Goal: Information Seeking & Learning: Learn about a topic

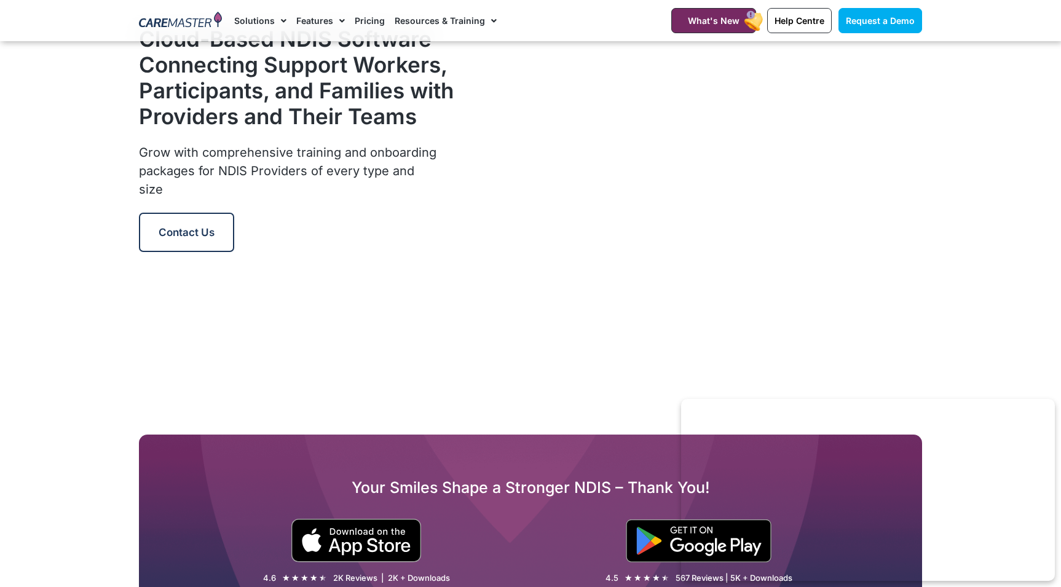
scroll to position [1504, 0]
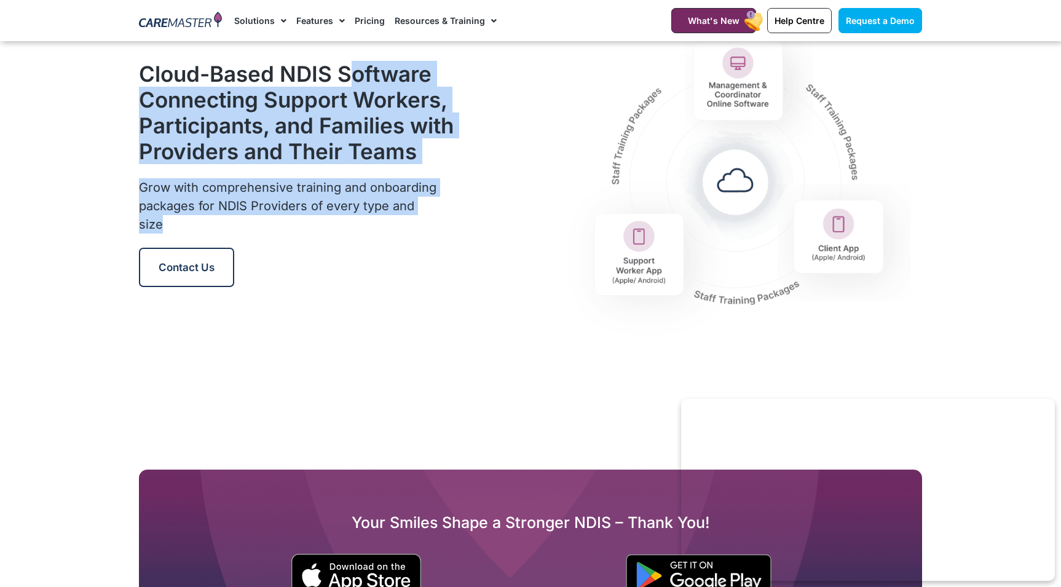
drag, startPoint x: 349, startPoint y: 77, endPoint x: 383, endPoint y: 238, distance: 164.6
click at [383, 238] on div "Cloud-Based NDIS Software Connecting Support Workers, Participants, and Familie…" at bounding box center [297, 174] width 328 height 358
click at [383, 238] on div "Grow with comprehensive training and onboarding packages for NDIS Providers of …" at bounding box center [289, 212] width 300 height 69
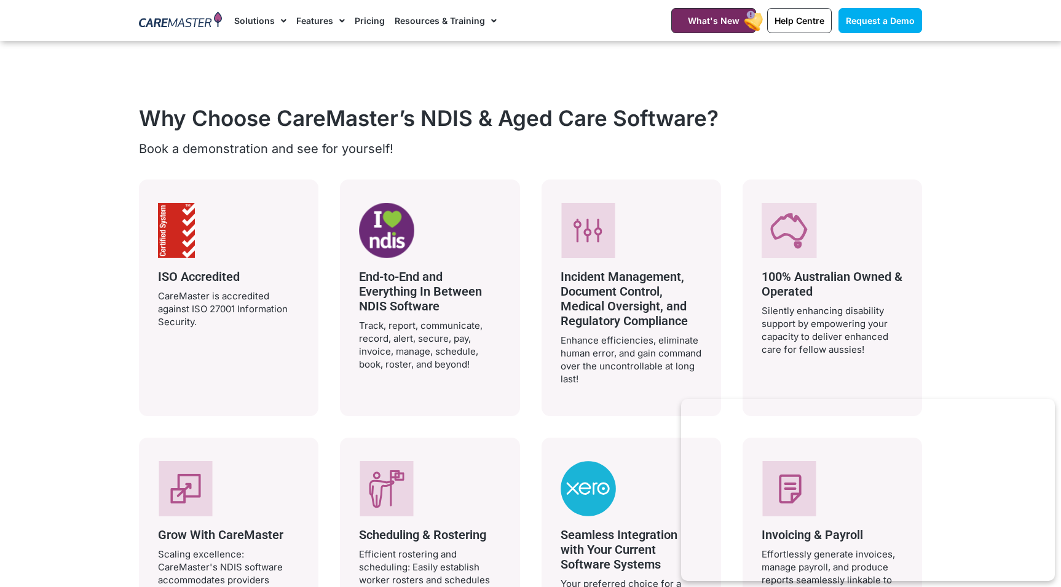
scroll to position [2262, 0]
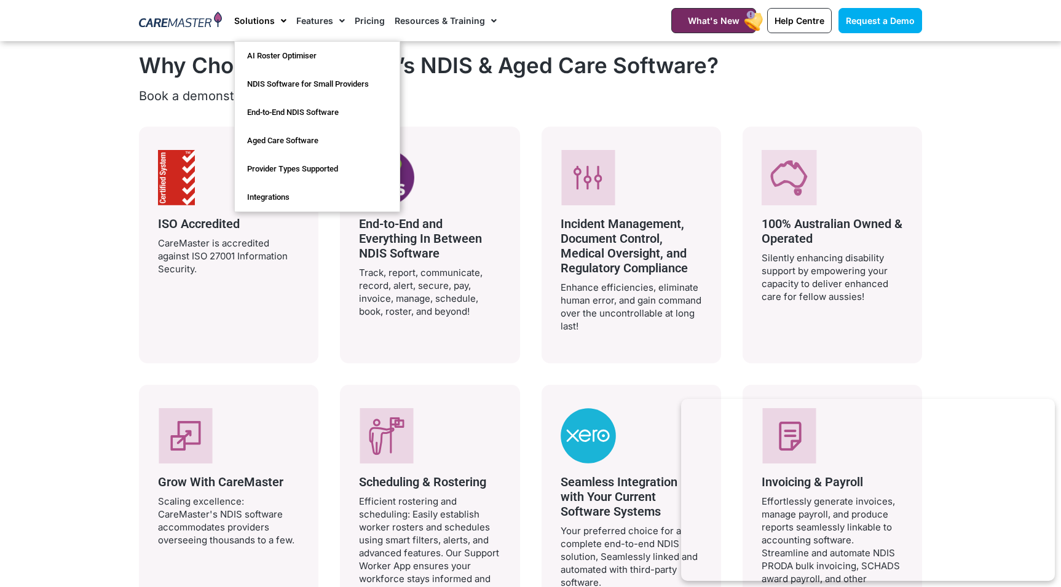
click at [264, 23] on link "Solutions" at bounding box center [260, 20] width 52 height 41
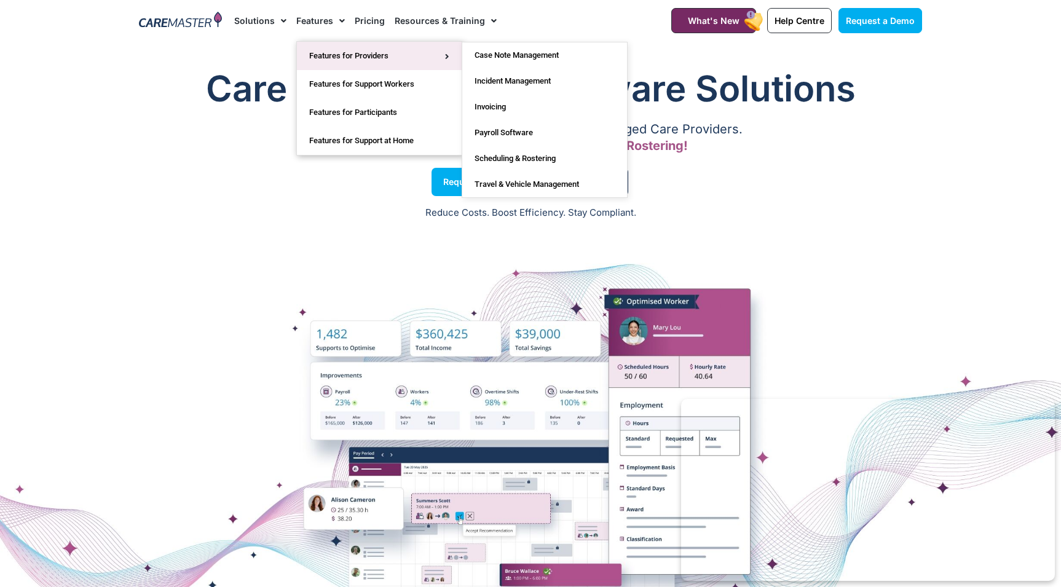
click at [327, 52] on link "Features for Providers" at bounding box center [379, 56] width 165 height 28
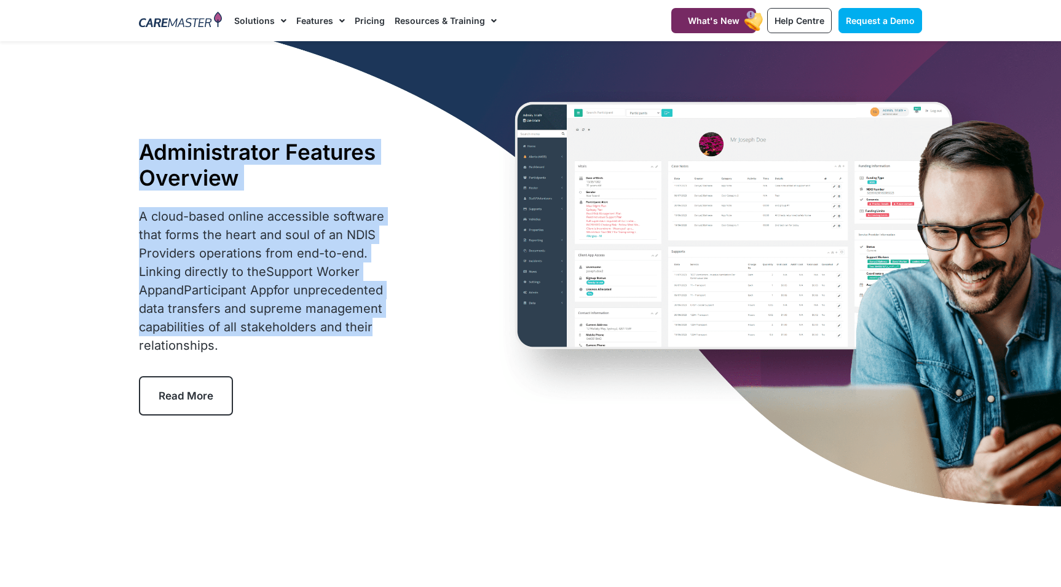
drag, startPoint x: 369, startPoint y: 144, endPoint x: 366, endPoint y: 334, distance: 190.5
click at [366, 334] on div "Administrator Features Overview A cloud-based online accessible software that f…" at bounding box center [530, 277] width 795 height 472
click at [366, 334] on p "A cloud-based online accessible software that forms the heart and soul of an ND…" at bounding box center [272, 280] width 266 height 147
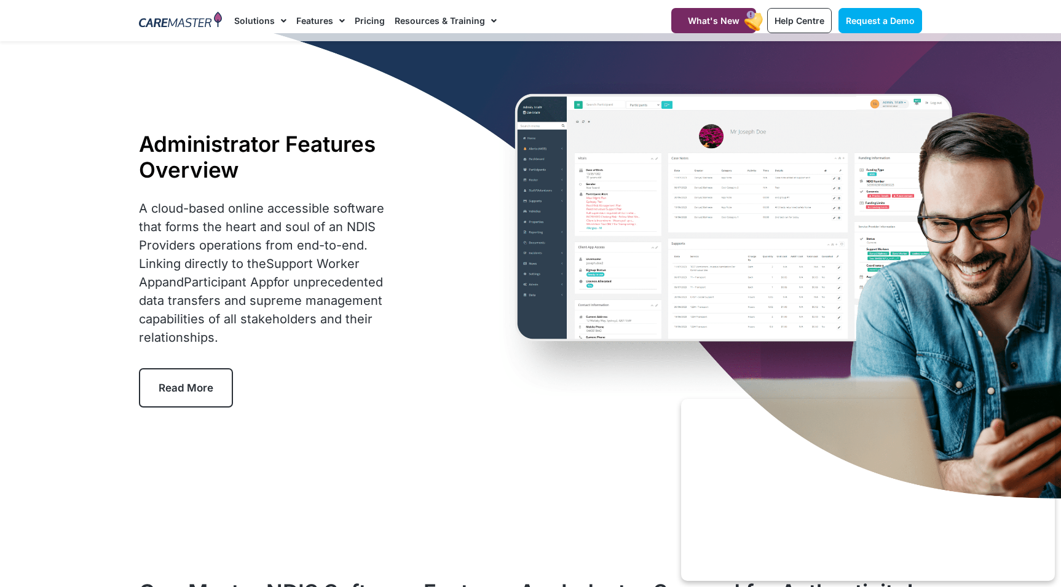
scroll to position [9, 0]
drag, startPoint x: 366, startPoint y: 334, endPoint x: 343, endPoint y: 205, distance: 131.0
click at [343, 205] on p "A cloud-based online accessible software that forms the heart and soul of an ND…" at bounding box center [272, 271] width 266 height 147
click at [343, 205] on span "A cloud-based online accessible software that forms the heart and soul of an ND…" at bounding box center [261, 272] width 245 height 144
drag, startPoint x: 343, startPoint y: 205, endPoint x: 333, endPoint y: 351, distance: 146.6
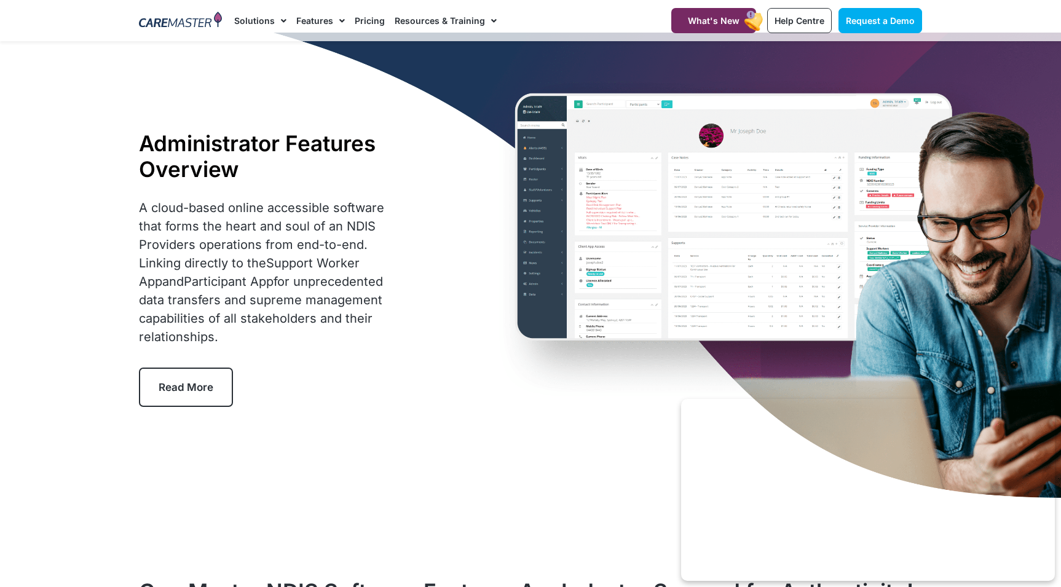
click at [333, 351] on div "A cloud-based online accessible software that forms the heart and soul of an ND…" at bounding box center [272, 276] width 266 height 156
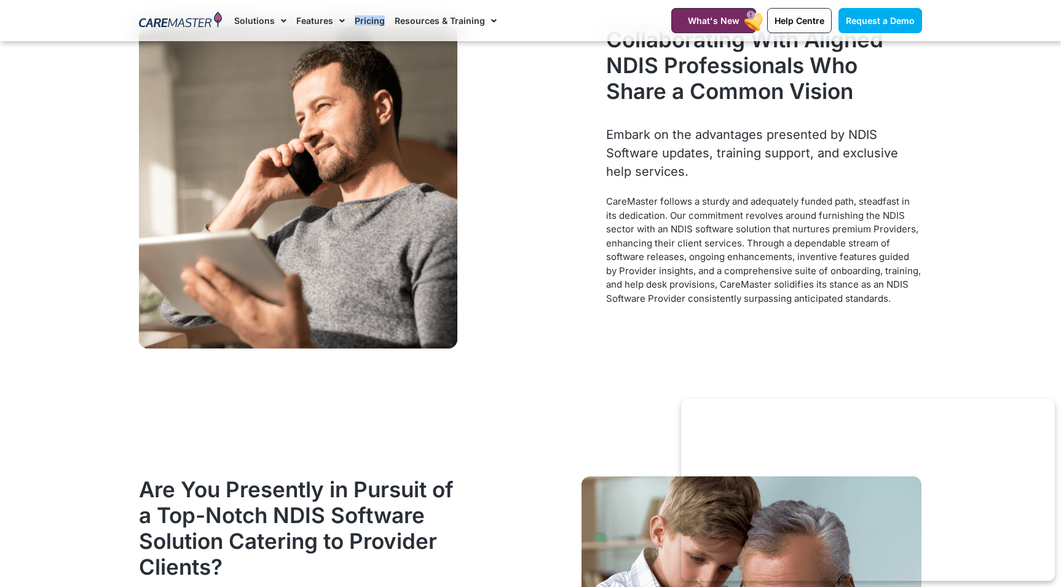
scroll to position [1311, 0]
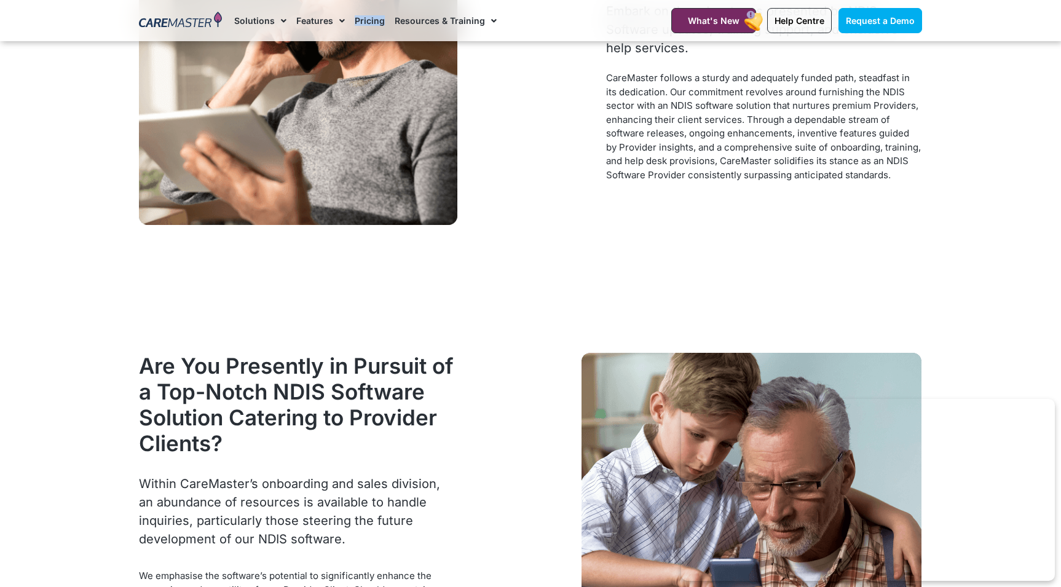
drag, startPoint x: 374, startPoint y: 19, endPoint x: 704, endPoint y: 2, distance: 330.4
click at [0, 0] on section "Request a Demo Solutions AI Roster Optimiser NDIS Software for Small Providers …" at bounding box center [530, 20] width 1061 height 41
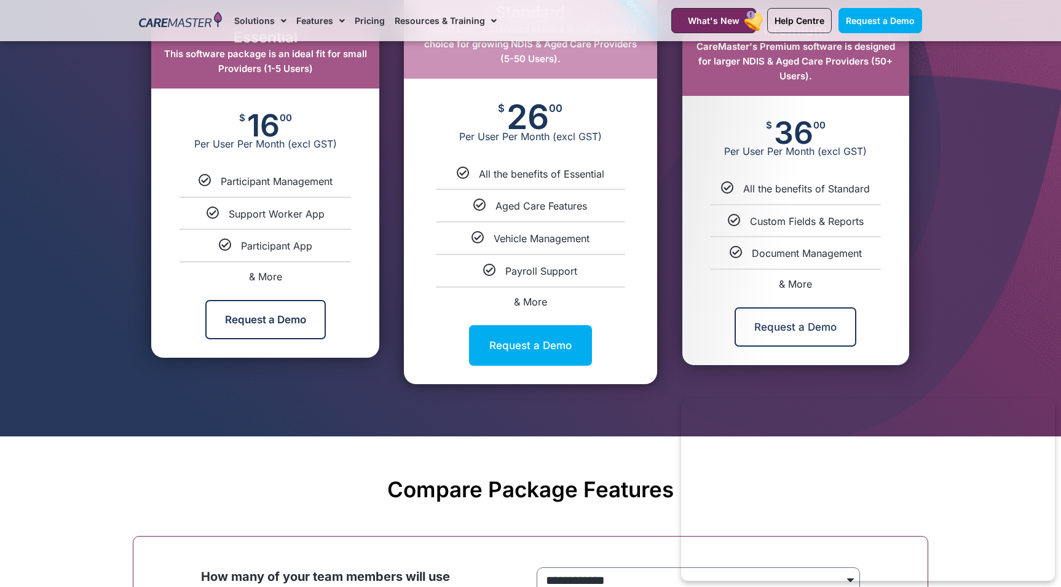
scroll to position [654, 0]
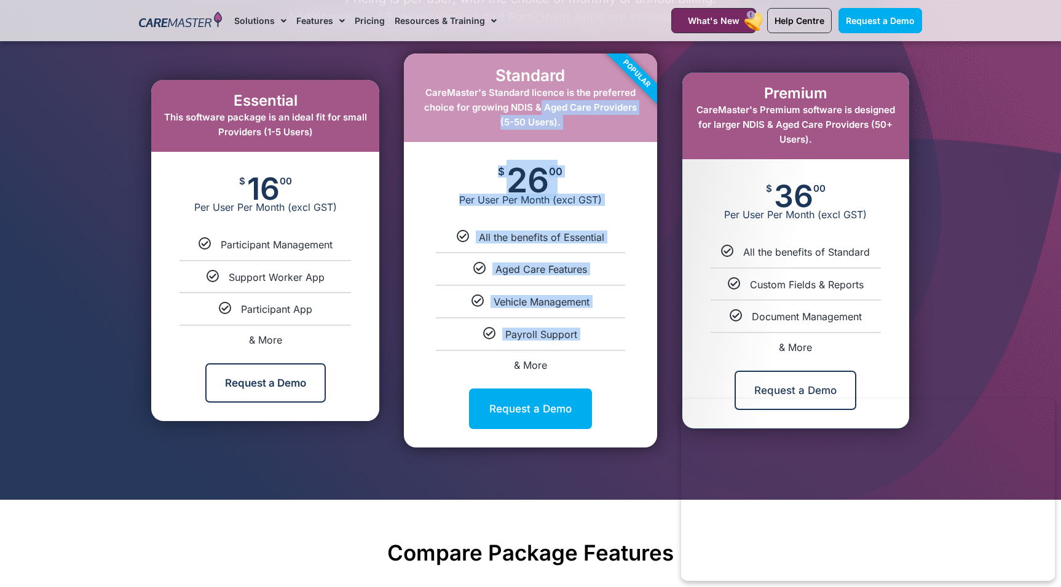
drag, startPoint x: 528, startPoint y: 111, endPoint x: 582, endPoint y: 358, distance: 252.9
click at [582, 358] on div "Standard CareMaster's Standard licence is the preferred choice for growing NDIS…" at bounding box center [530, 249] width 253 height 393
click at [582, 358] on li "& More" at bounding box center [530, 360] width 253 height 20
select select "****"
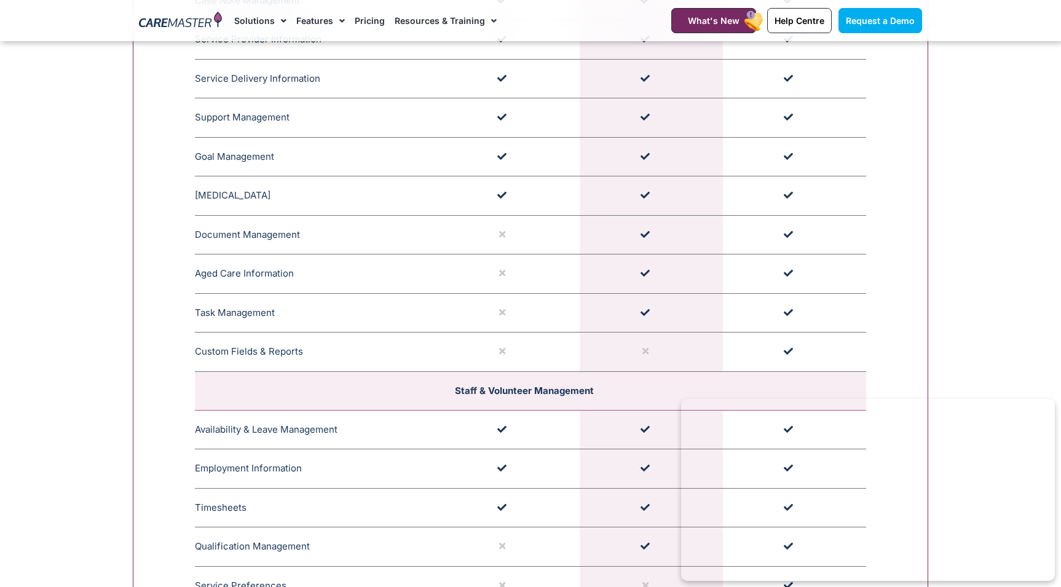
scroll to position [1575, 0]
drag, startPoint x: 651, startPoint y: 189, endPoint x: 634, endPoint y: 189, distance: 17.8
click at [634, 189] on td at bounding box center [650, 195] width 143 height 39
click at [286, 195] on td "[MEDICAL_DATA] CareMaster's [MEDICAL_DATA] for NDIS Participants enables effect…" at bounding box center [315, 195] width 241 height 39
drag, startPoint x: 286, startPoint y: 195, endPoint x: 178, endPoint y: 192, distance: 108.2
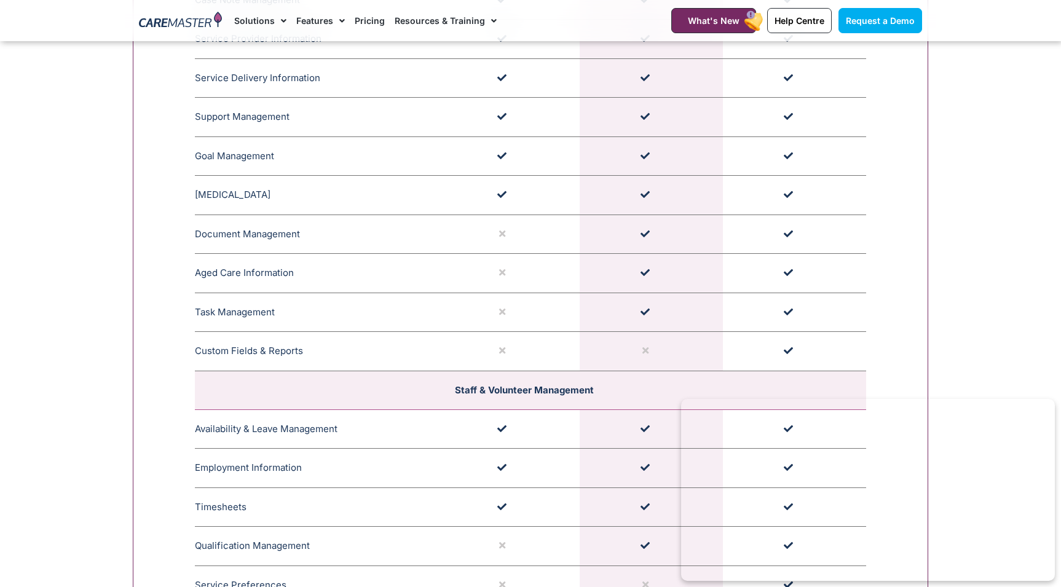
drag, startPoint x: 178, startPoint y: 192, endPoint x: 294, endPoint y: 192, distance: 116.1
click at [294, 192] on td "[MEDICAL_DATA] CareMaster's [MEDICAL_DATA] for NDIS Participants enables effect…" at bounding box center [315, 195] width 241 height 39
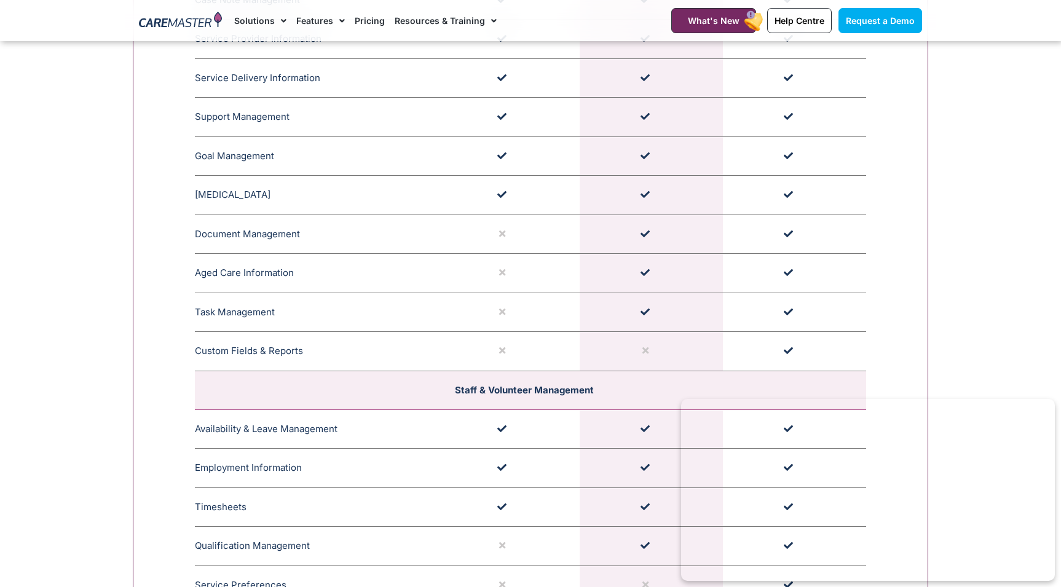
drag, startPoint x: 294, startPoint y: 192, endPoint x: 186, endPoint y: 190, distance: 108.8
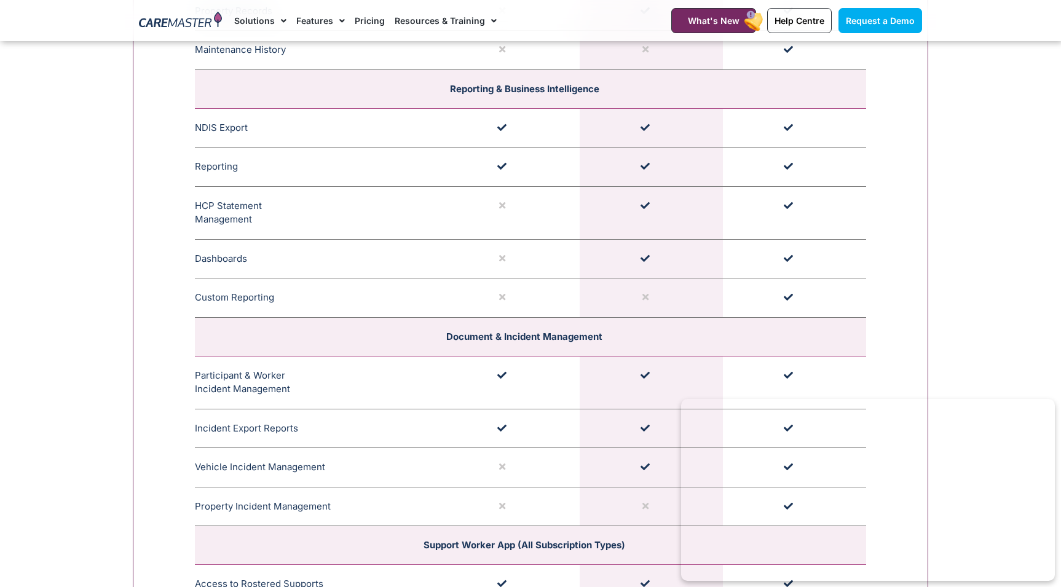
scroll to position [2854, 0]
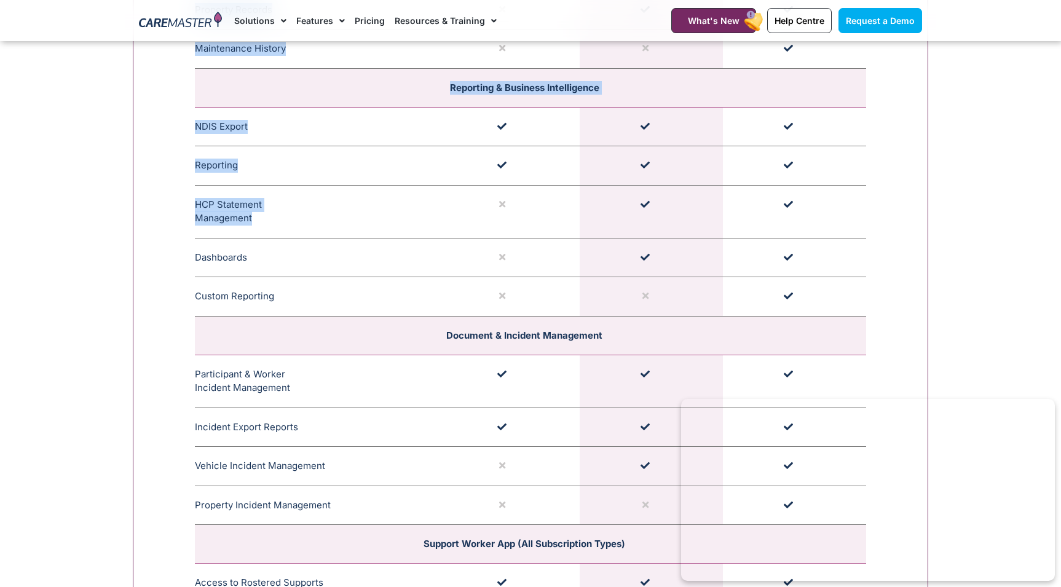
drag, startPoint x: 186, startPoint y: 190, endPoint x: 259, endPoint y: 212, distance: 76.4
click at [259, 212] on icon at bounding box center [257, 217] width 10 height 10
drag, startPoint x: 167, startPoint y: 205, endPoint x: 185, endPoint y: 198, distance: 19.4
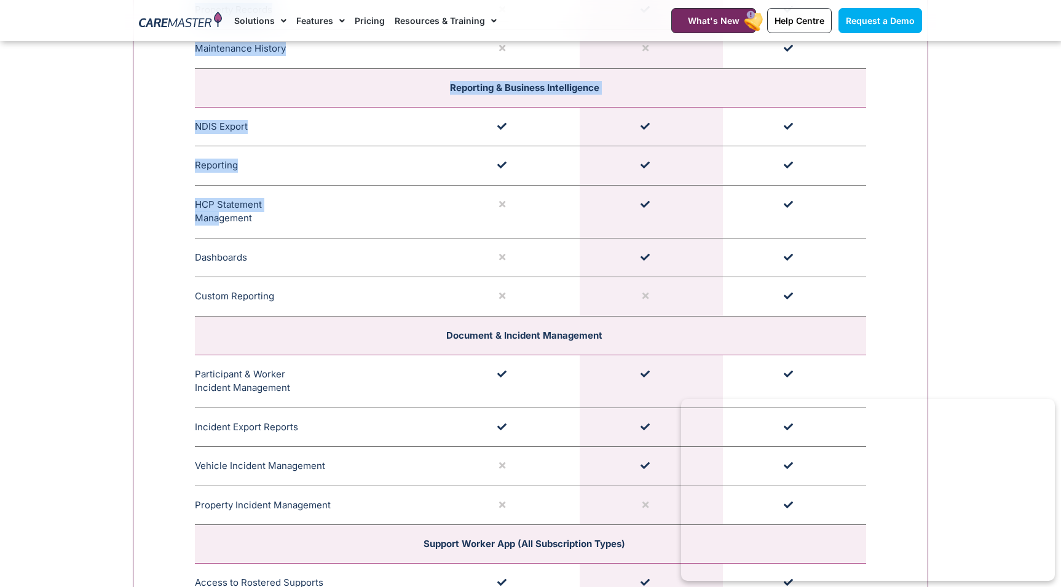
drag, startPoint x: 205, startPoint y: 198, endPoint x: 215, endPoint y: 198, distance: 9.8
click at [215, 198] on td "HCP Statement Management Comprehensive HCP statement management allows for stat…" at bounding box center [315, 211] width 241 height 53
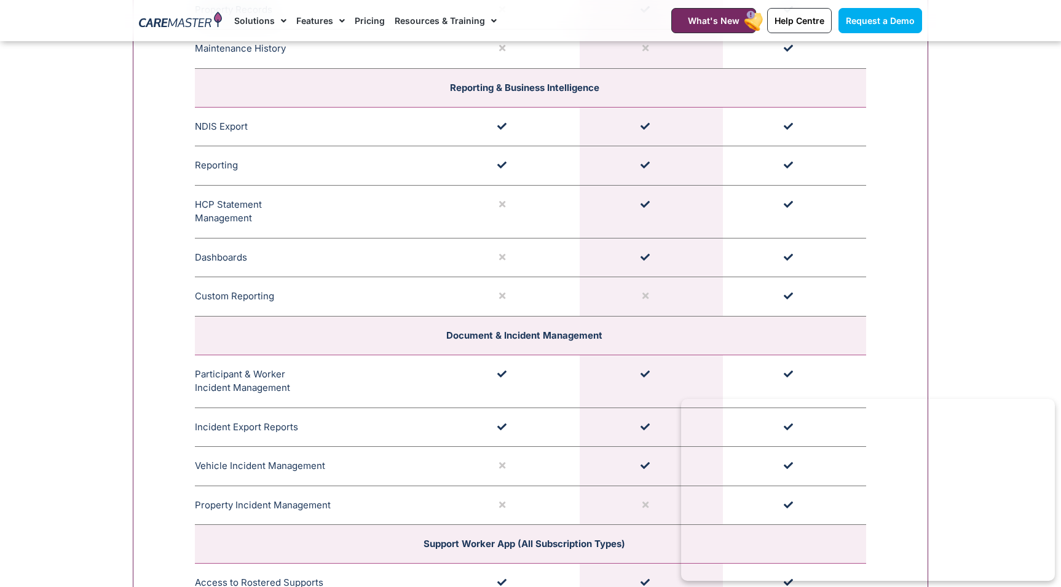
click at [203, 202] on td "HCP Statement Management Comprehensive HCP statement management allows for stat…" at bounding box center [315, 211] width 241 height 53
copy td "HCP"
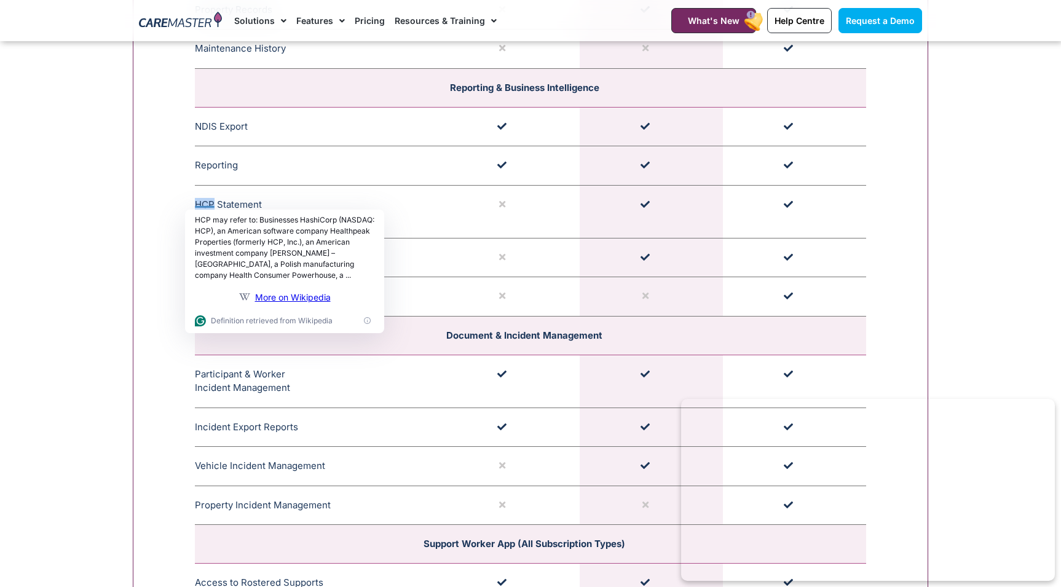
click at [487, 240] on td at bounding box center [507, 257] width 143 height 39
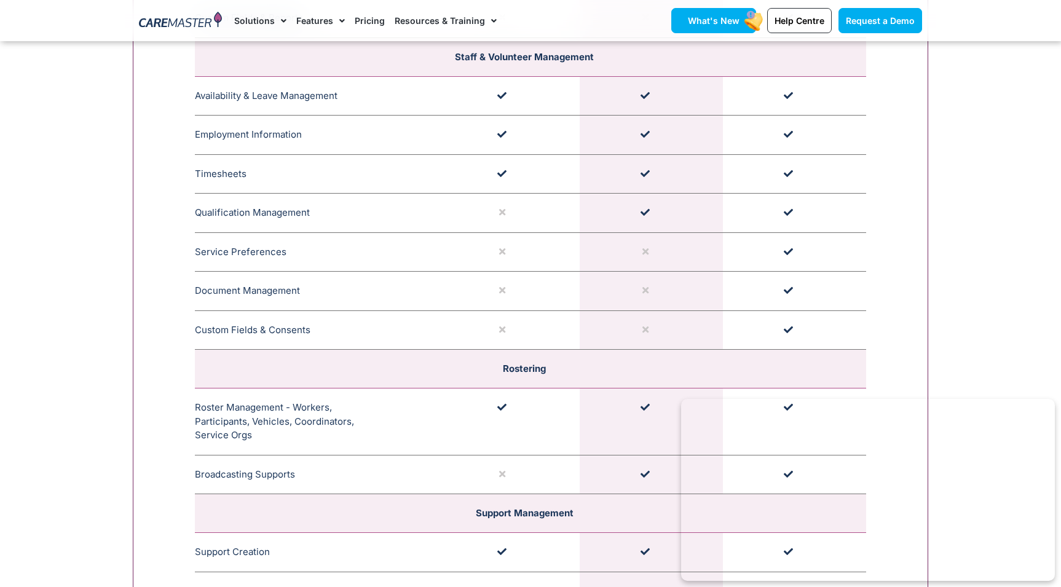
scroll to position [1825, 0]
